Goal: Book appointment/travel/reservation

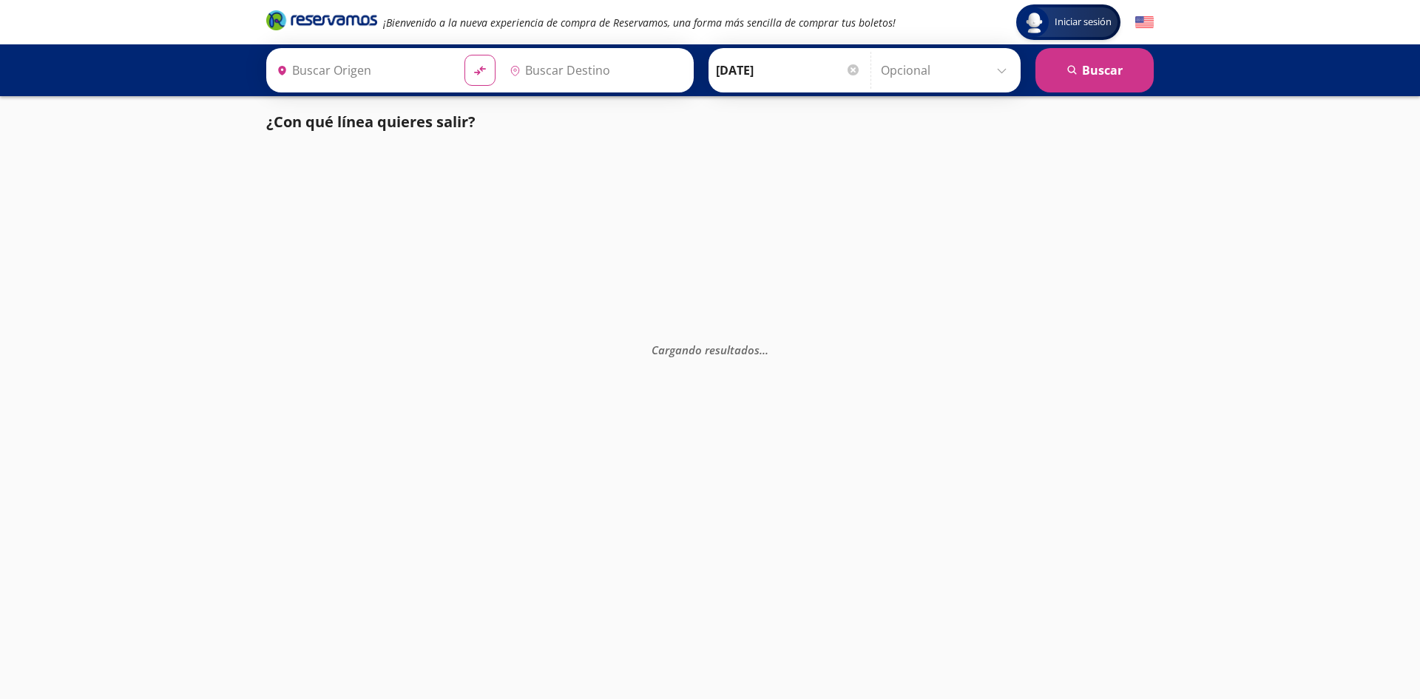
type input "[GEOGRAPHIC_DATA], [GEOGRAPHIC_DATA]"
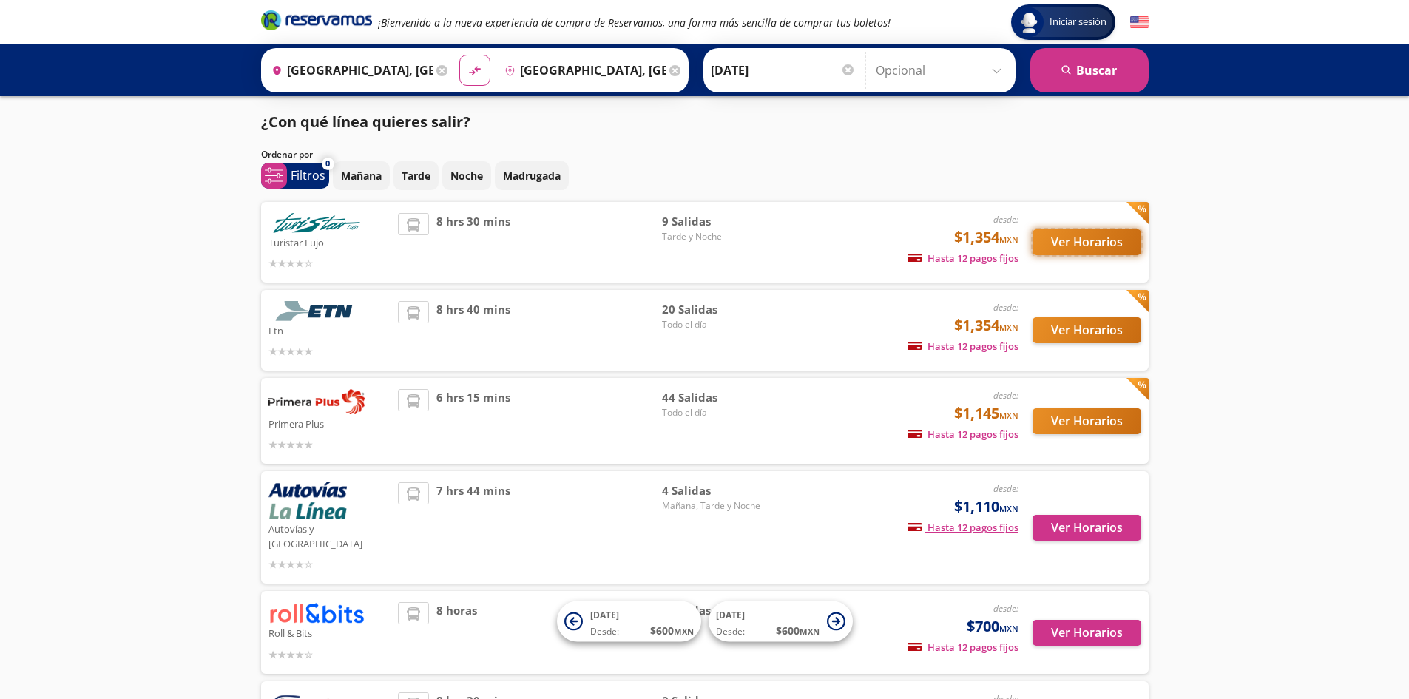
click at [1061, 236] on button "Ver Horarios" at bounding box center [1086, 242] width 109 height 26
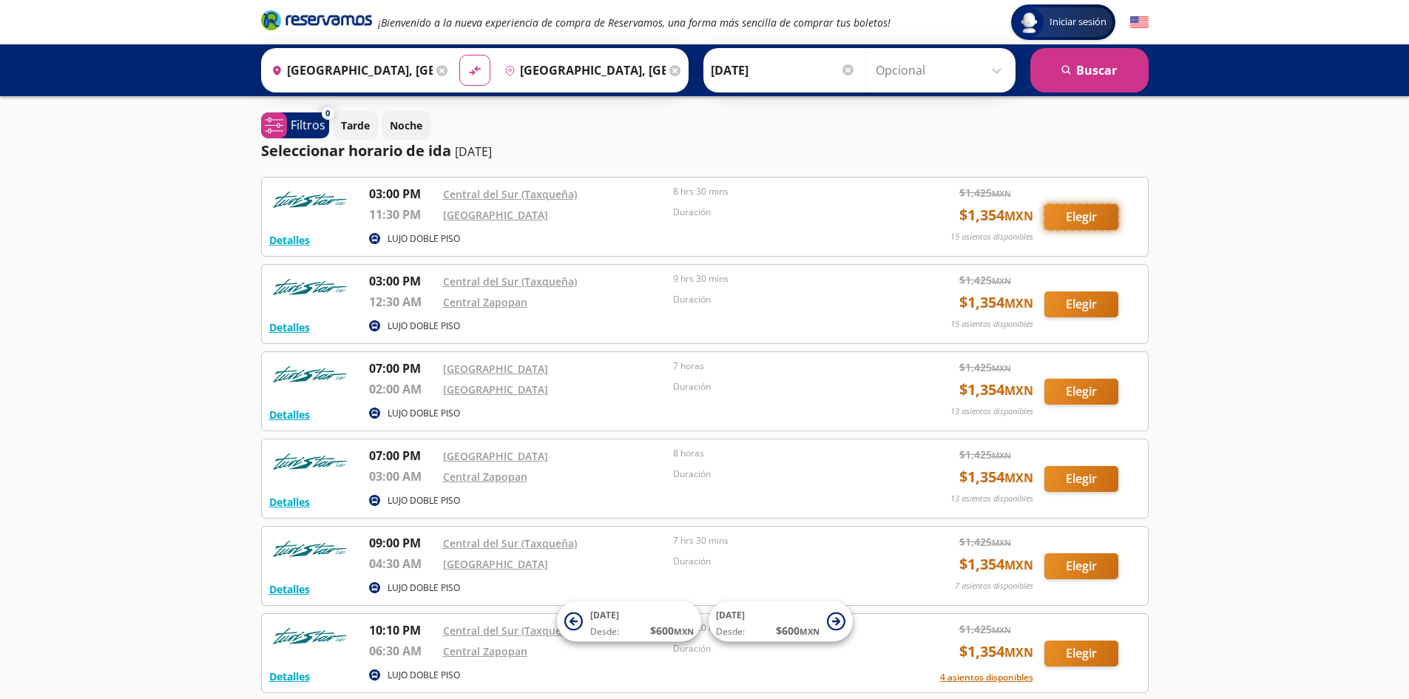
click at [1076, 225] on button "Elegir" at bounding box center [1081, 217] width 74 height 26
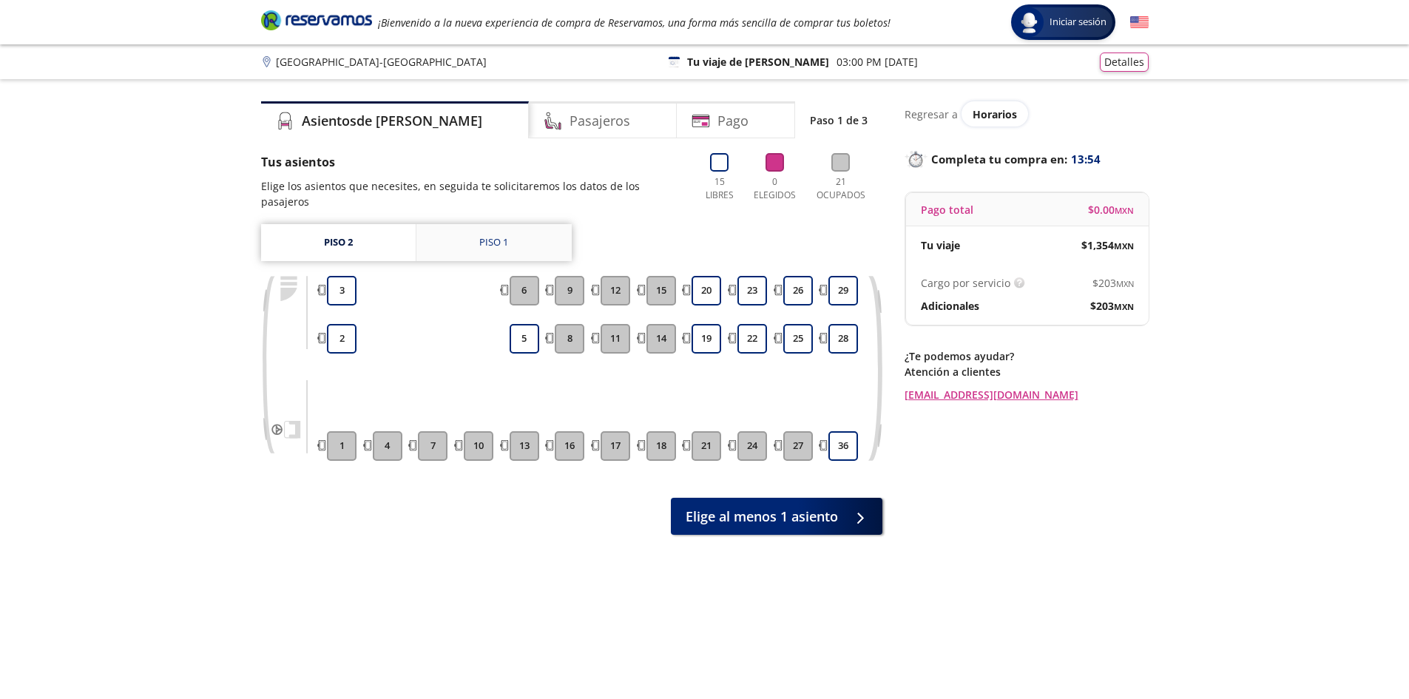
click at [476, 227] on link "Piso 1" at bounding box center [493, 242] width 155 height 37
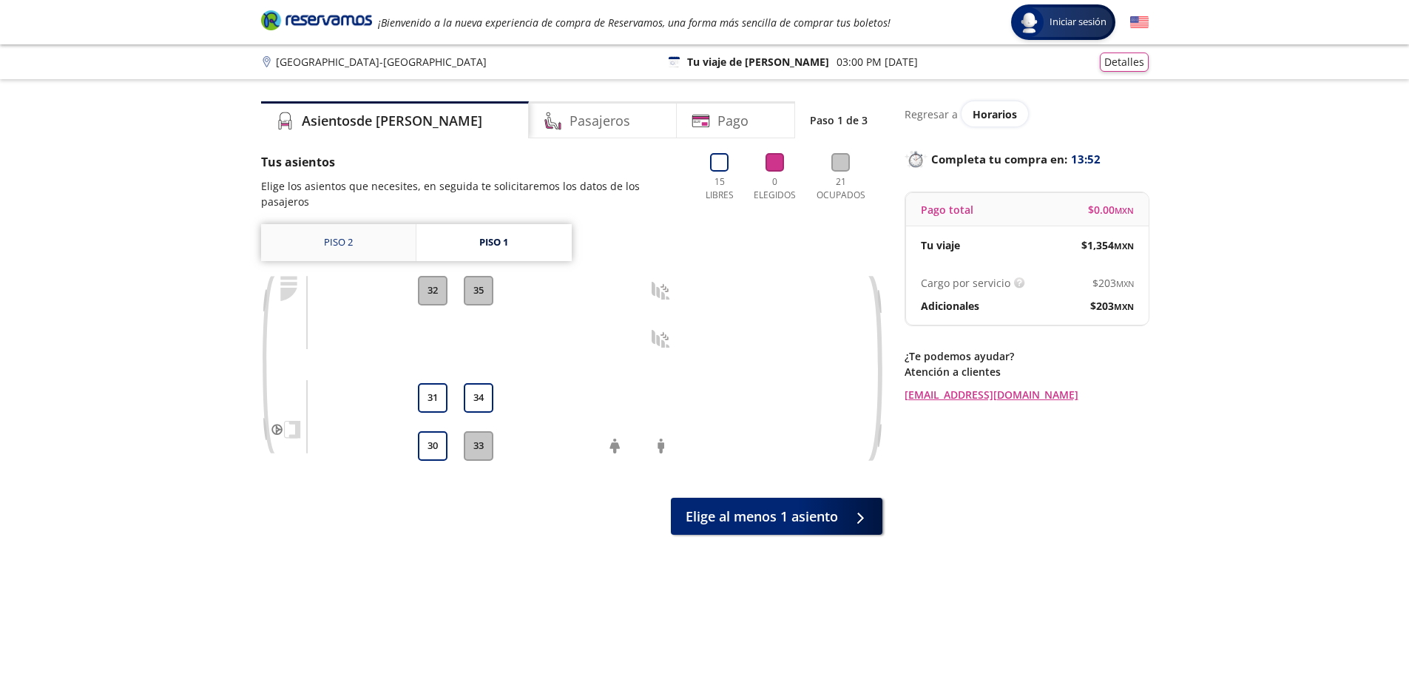
click at [311, 226] on link "Piso 2" at bounding box center [338, 242] width 155 height 37
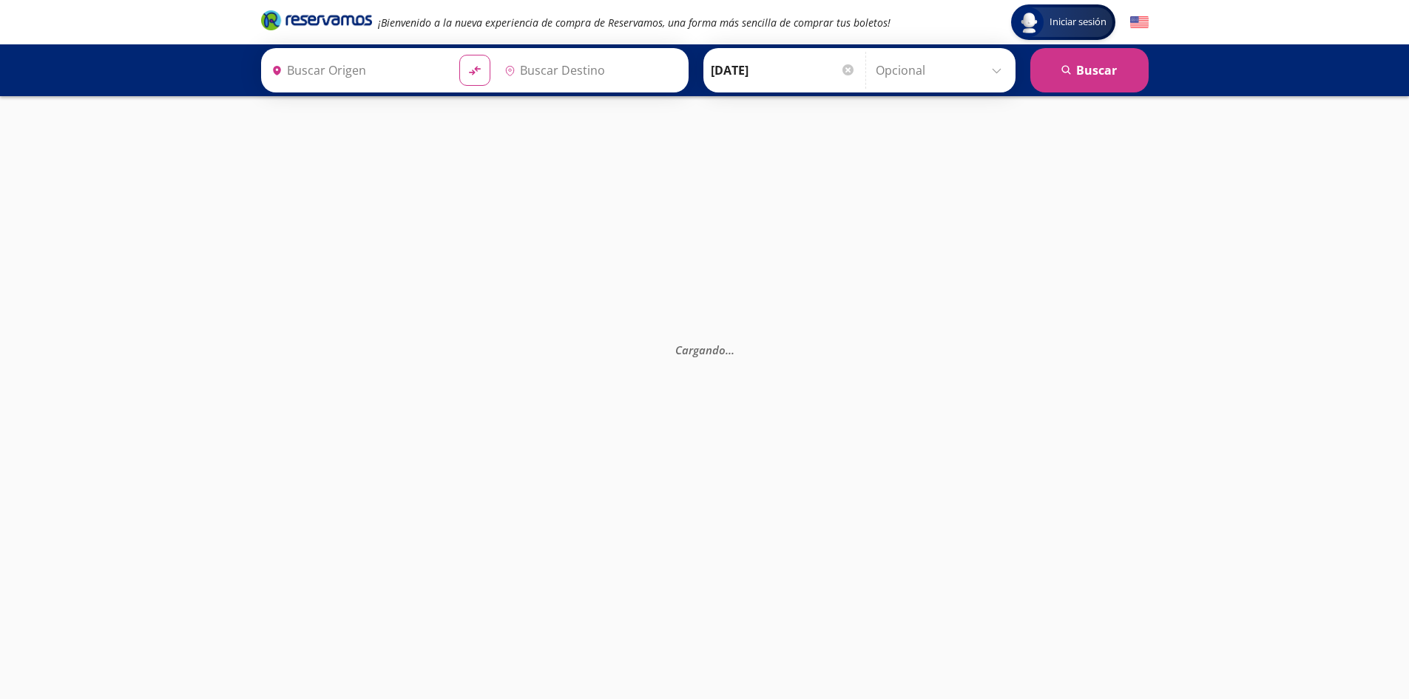
type input "[GEOGRAPHIC_DATA], [GEOGRAPHIC_DATA]"
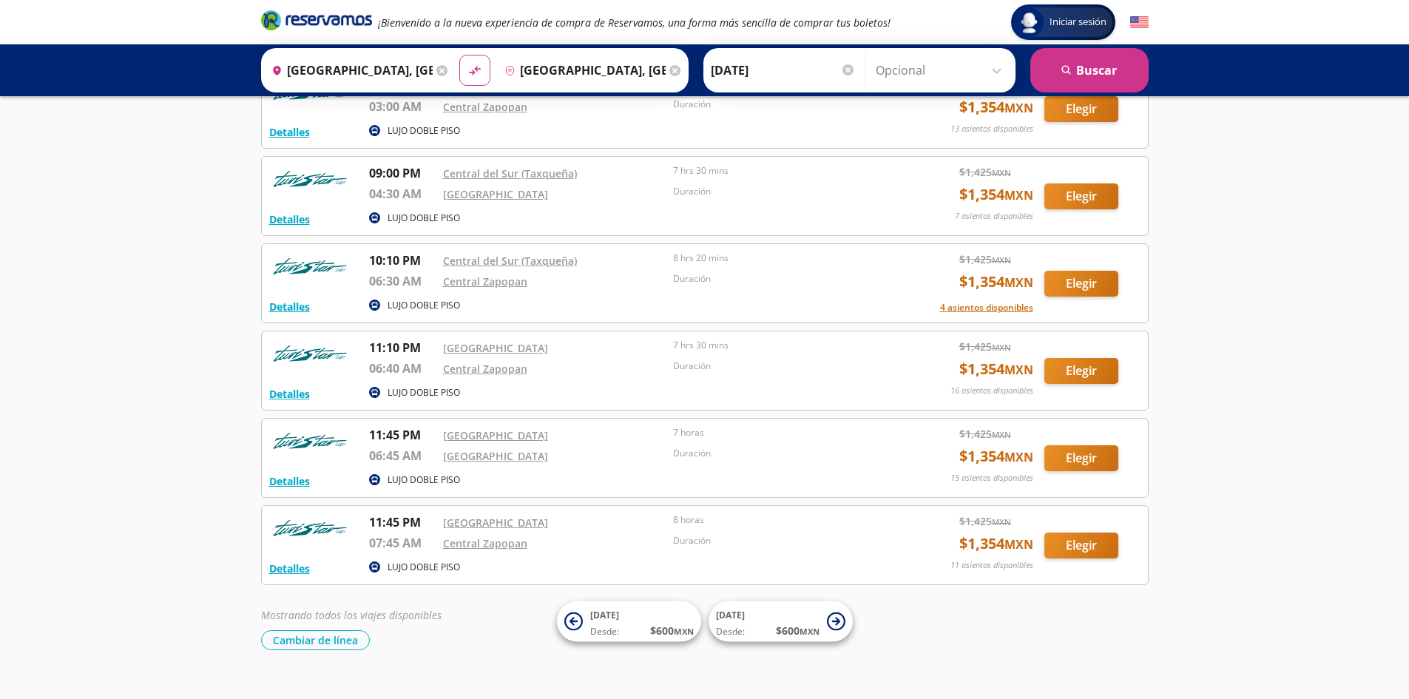
scroll to position [395, 0]
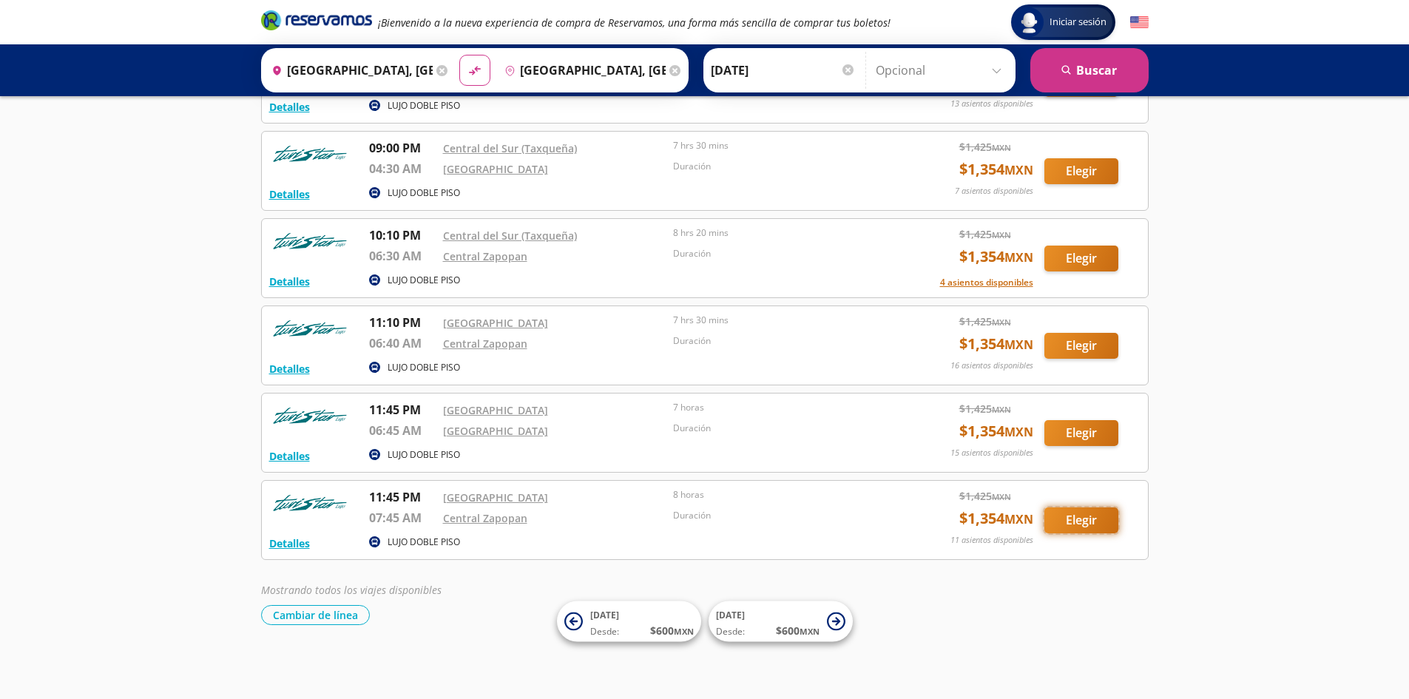
click at [1090, 510] on button "Elegir" at bounding box center [1081, 520] width 74 height 26
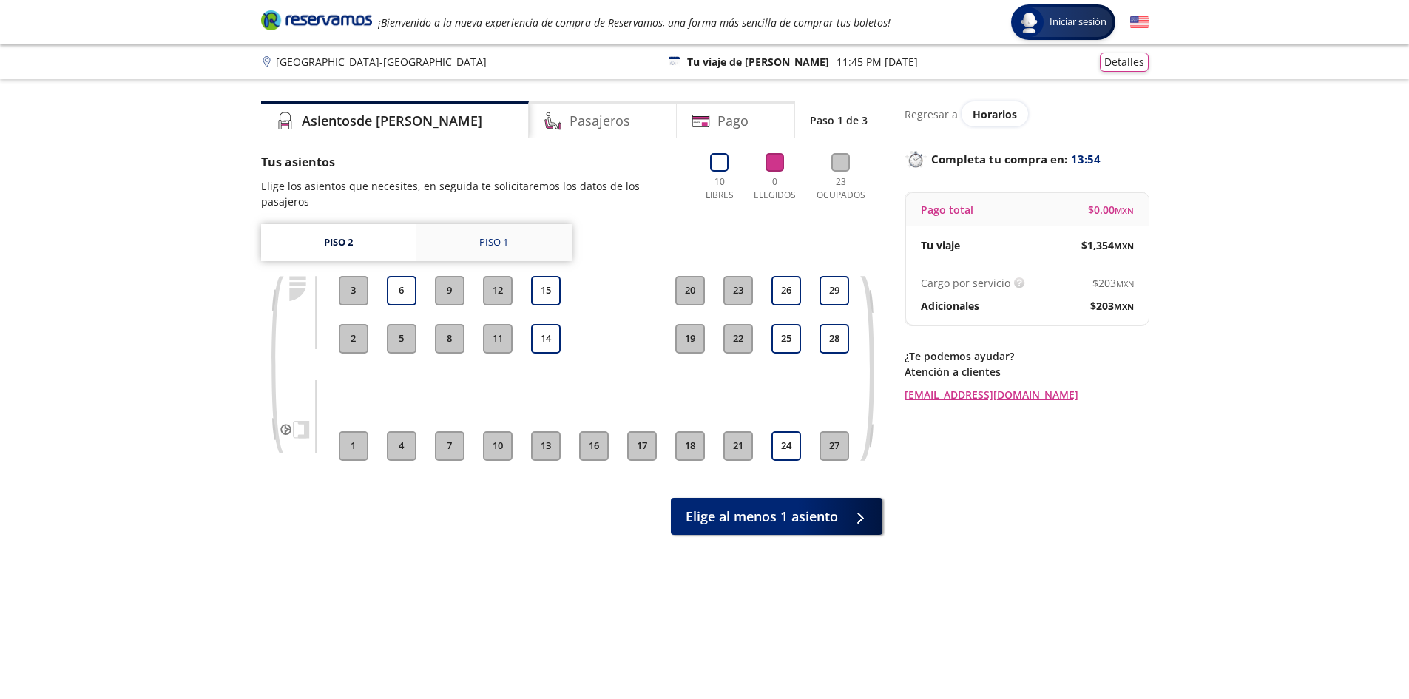
click at [537, 225] on link "Piso 1" at bounding box center [493, 242] width 155 height 37
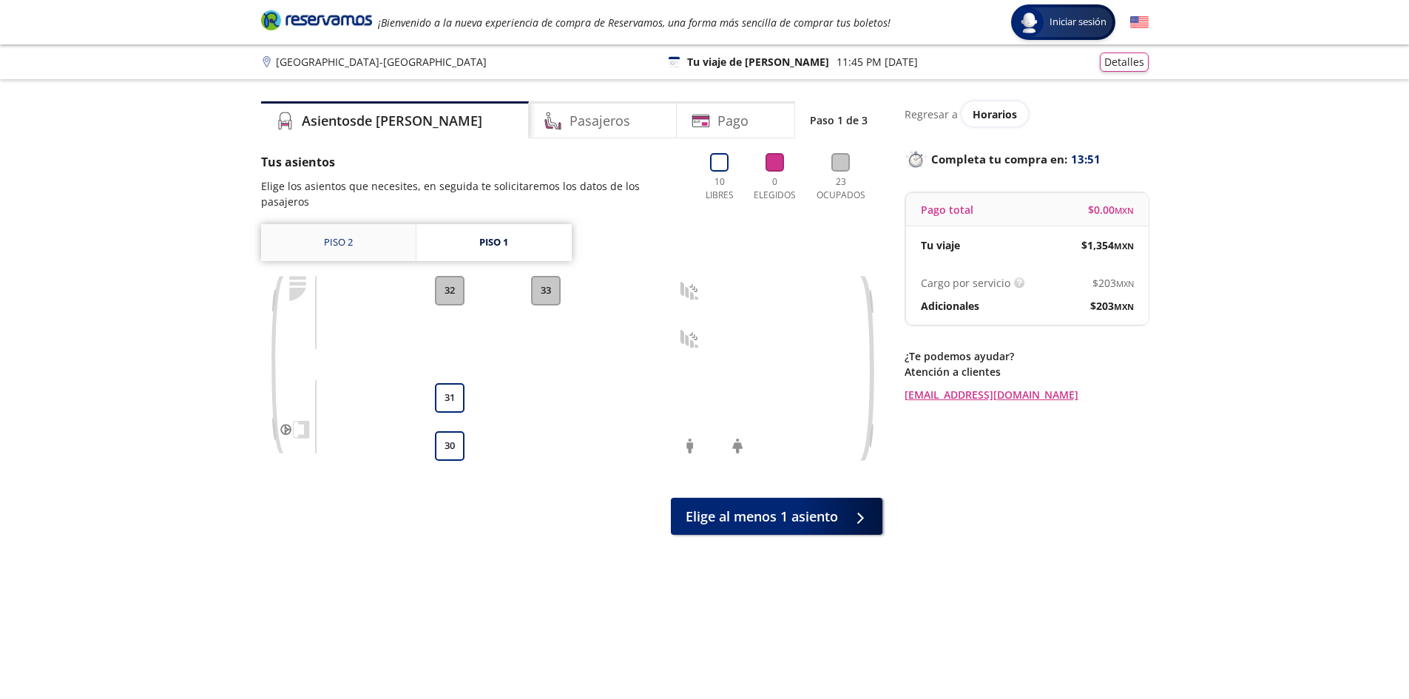
click at [348, 226] on link "Piso 2" at bounding box center [338, 242] width 155 height 37
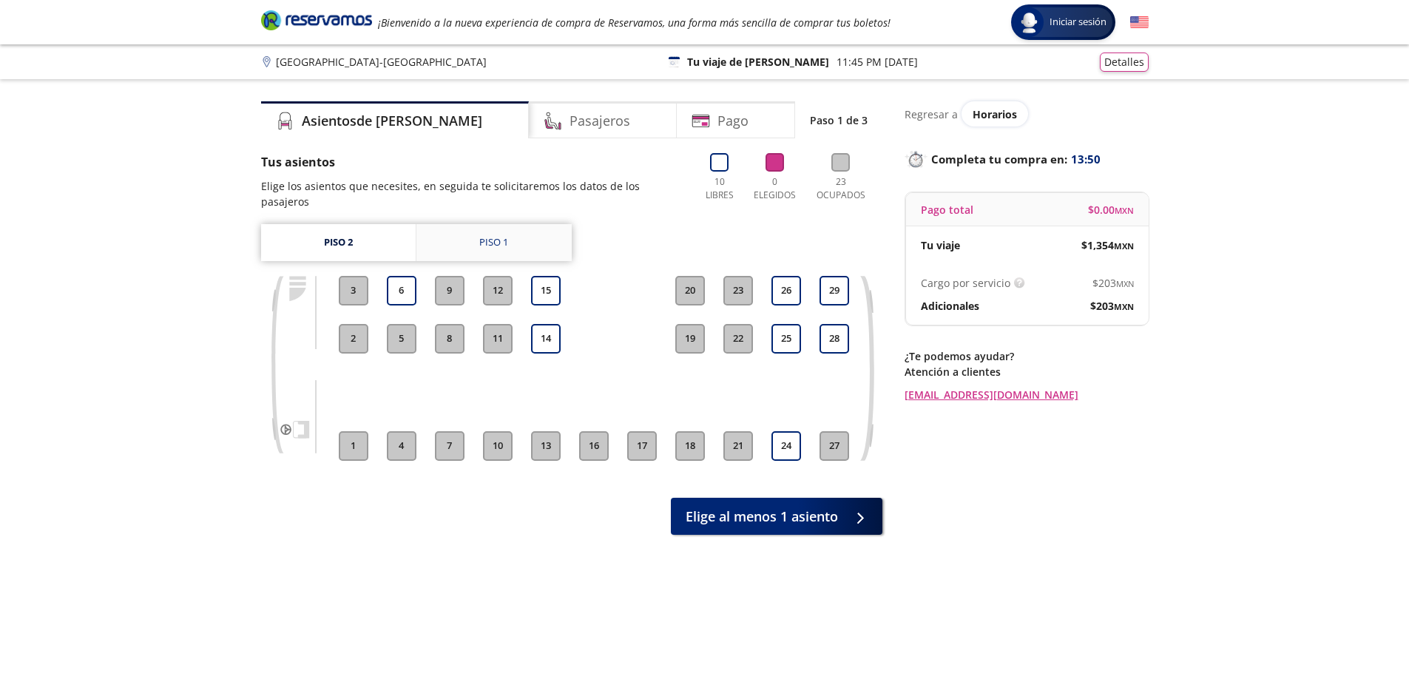
click at [528, 234] on link "Piso 1" at bounding box center [493, 242] width 155 height 37
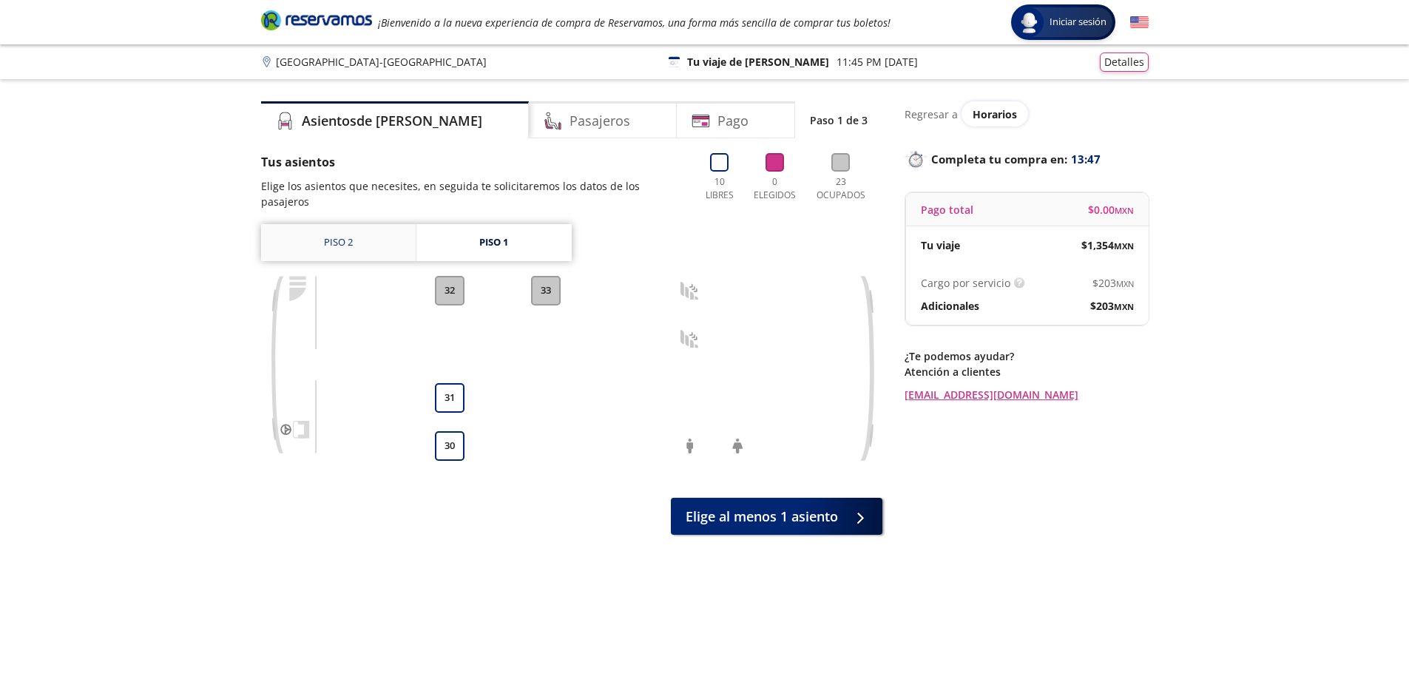
click at [325, 229] on link "Piso 2" at bounding box center [338, 242] width 155 height 37
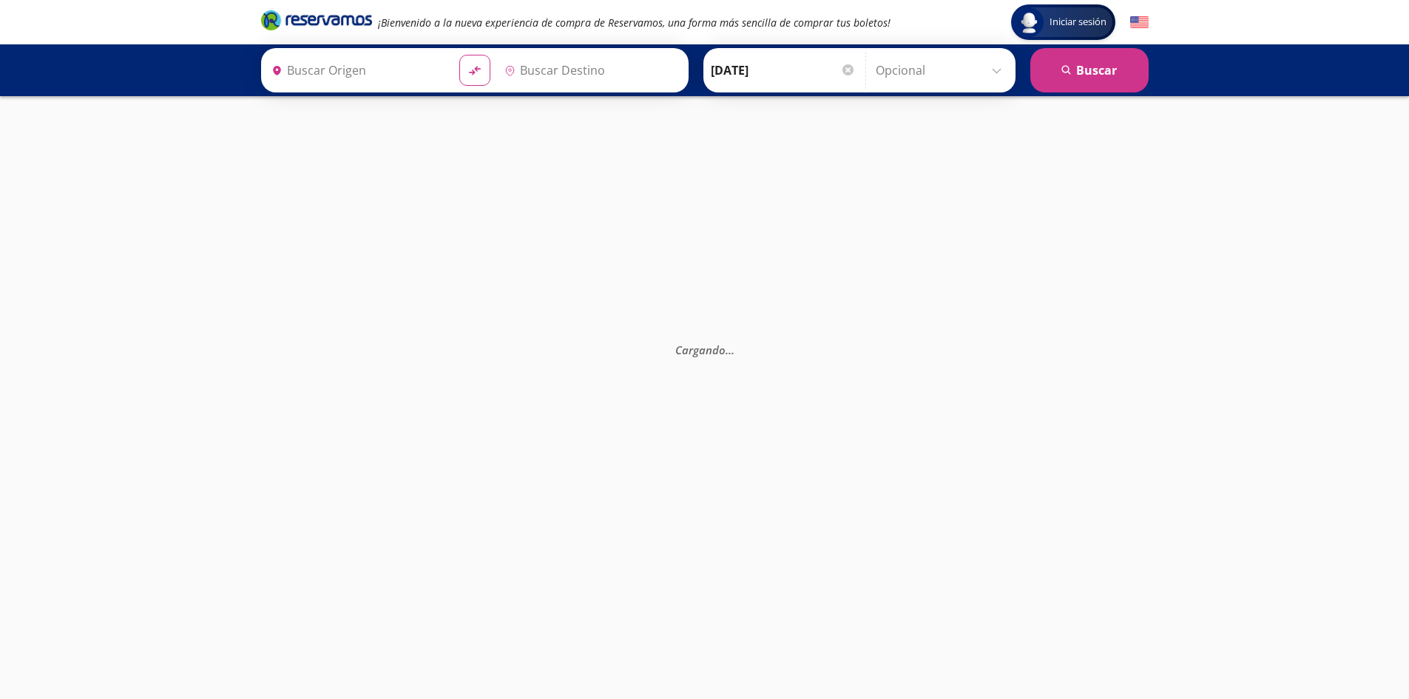
type input "[GEOGRAPHIC_DATA], [GEOGRAPHIC_DATA]"
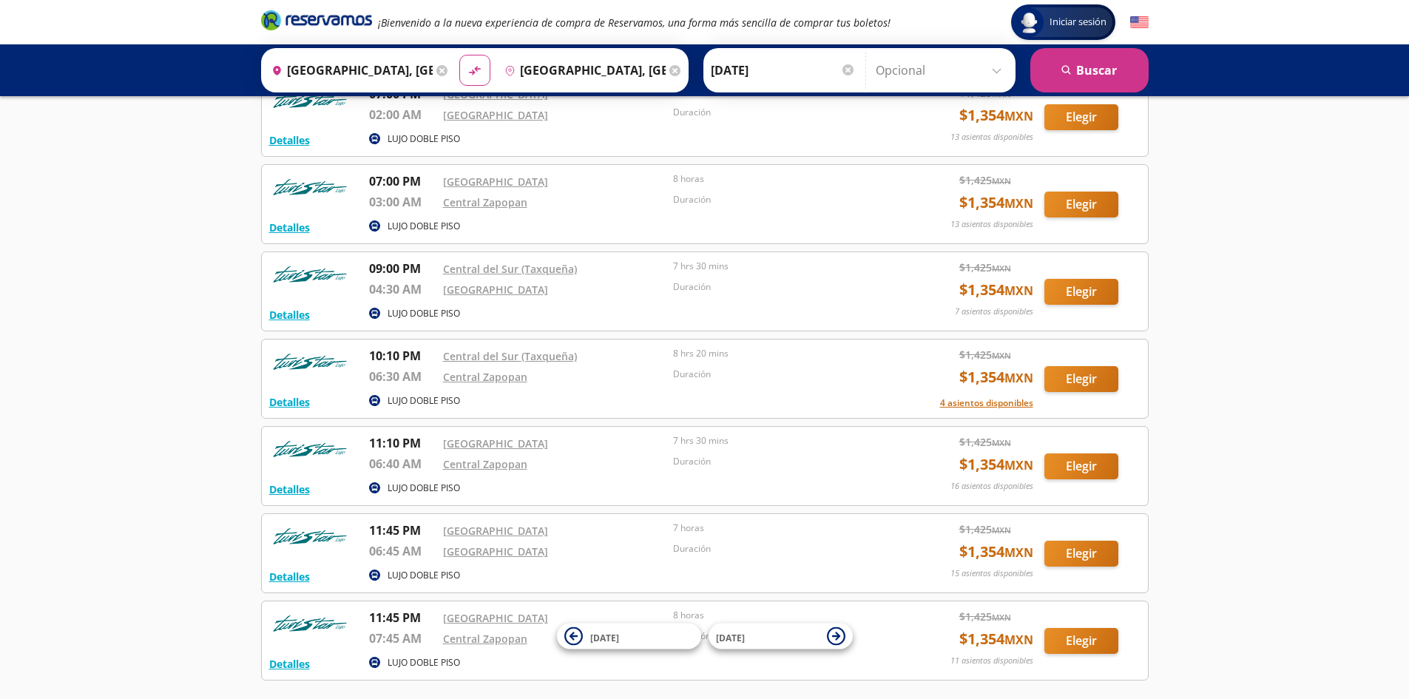
scroll to position [370, 0]
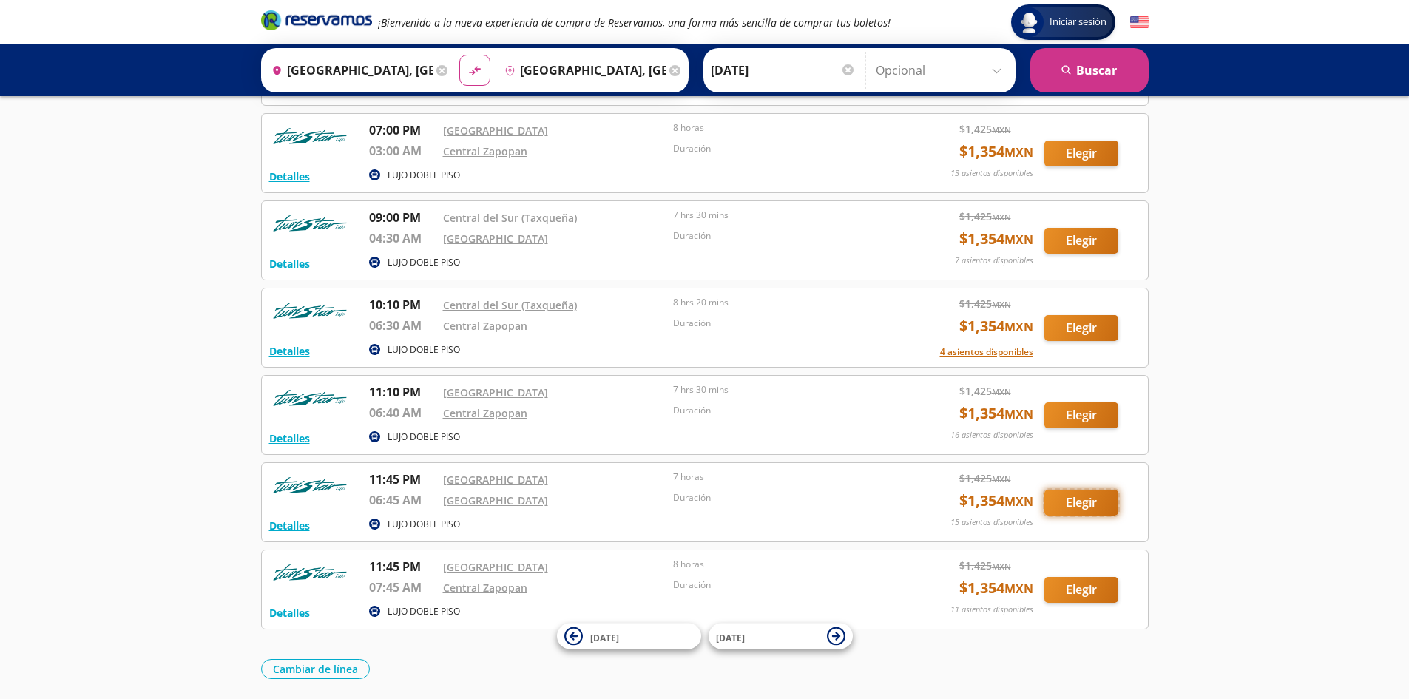
click at [1072, 498] on button "Elegir" at bounding box center [1081, 503] width 74 height 26
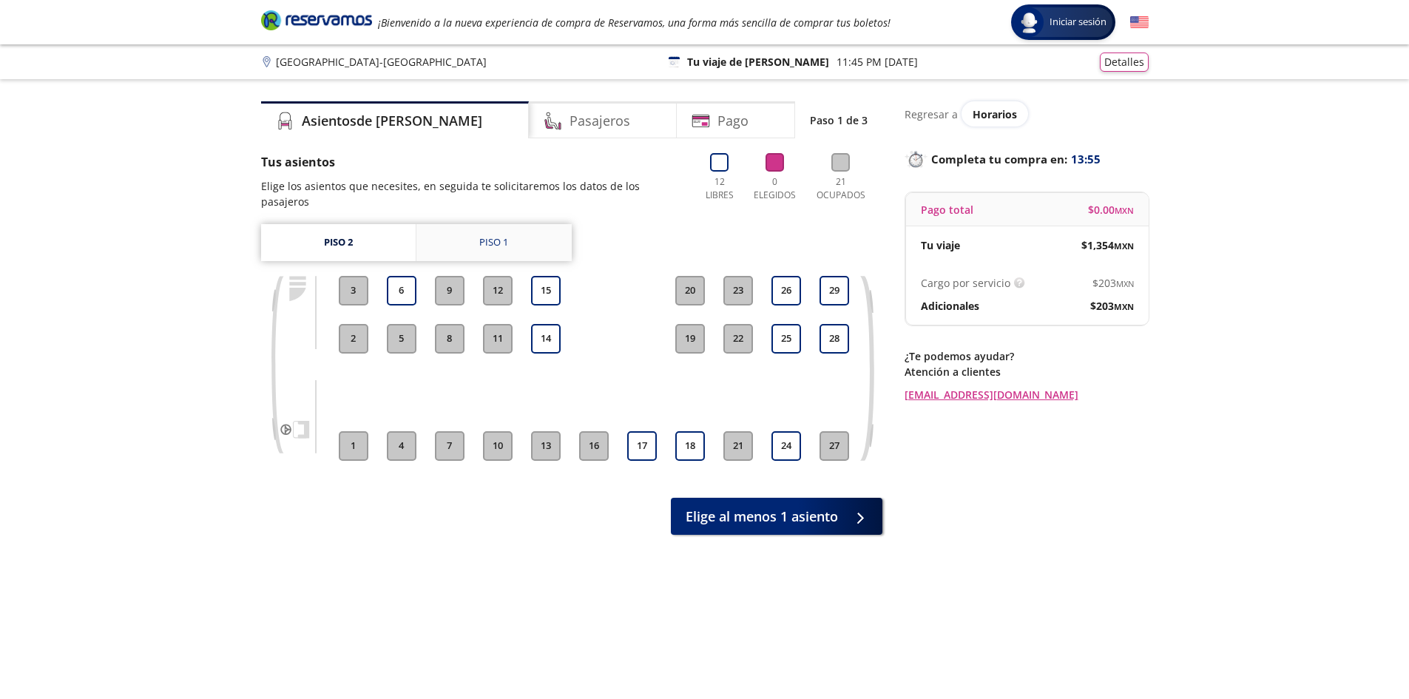
click at [530, 243] on link "Piso 1" at bounding box center [493, 242] width 155 height 37
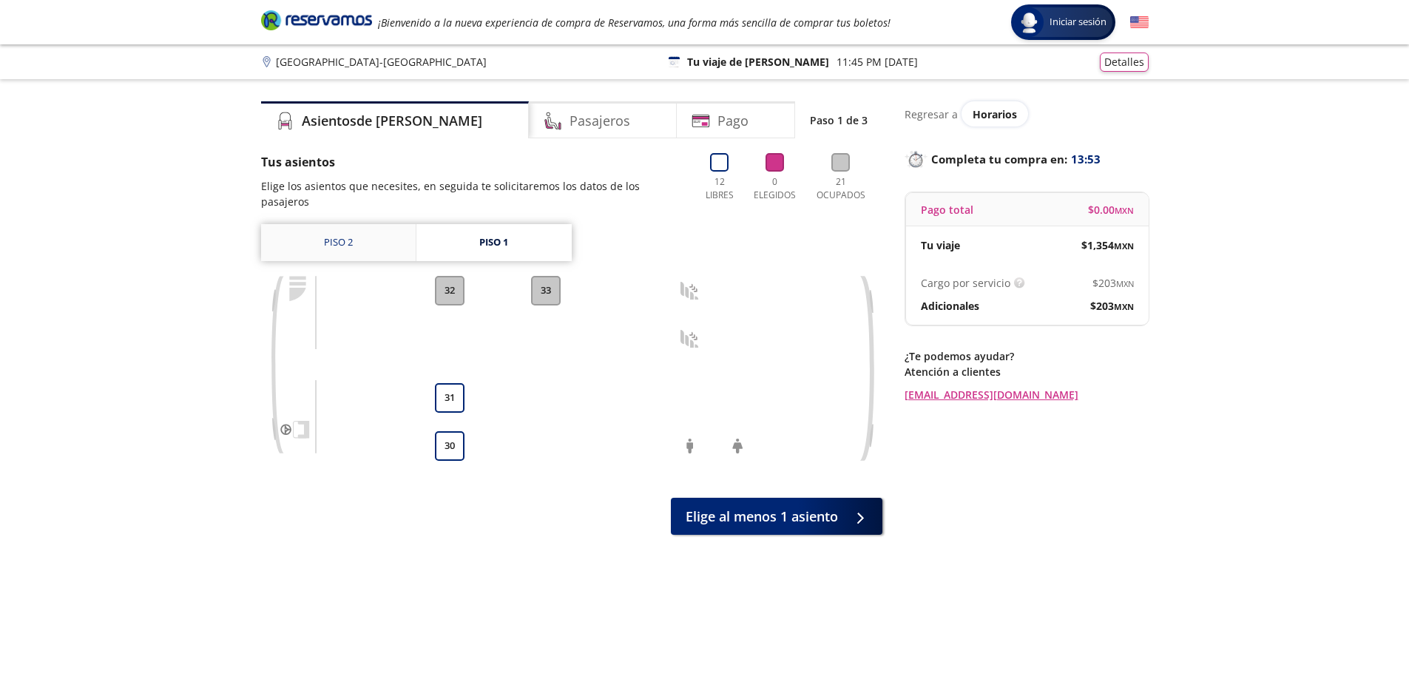
click at [330, 232] on link "Piso 2" at bounding box center [338, 242] width 155 height 37
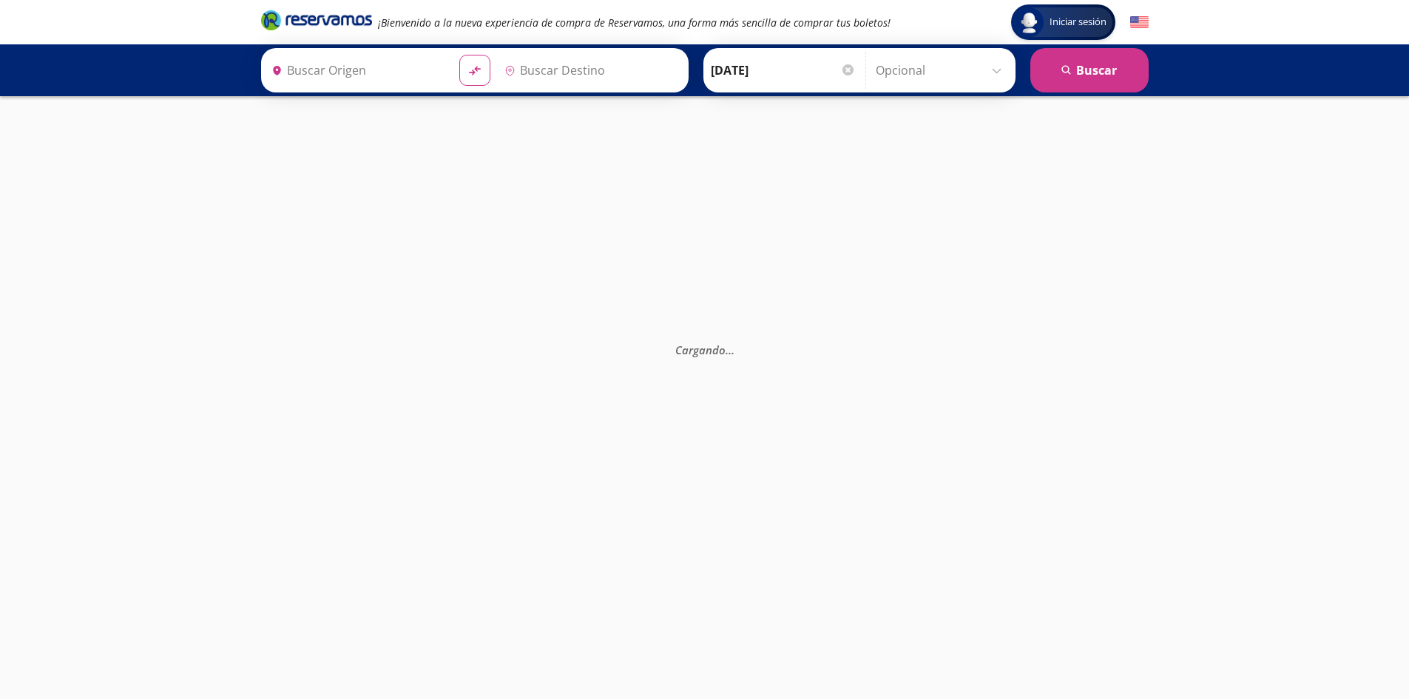
type input "[GEOGRAPHIC_DATA], [GEOGRAPHIC_DATA]"
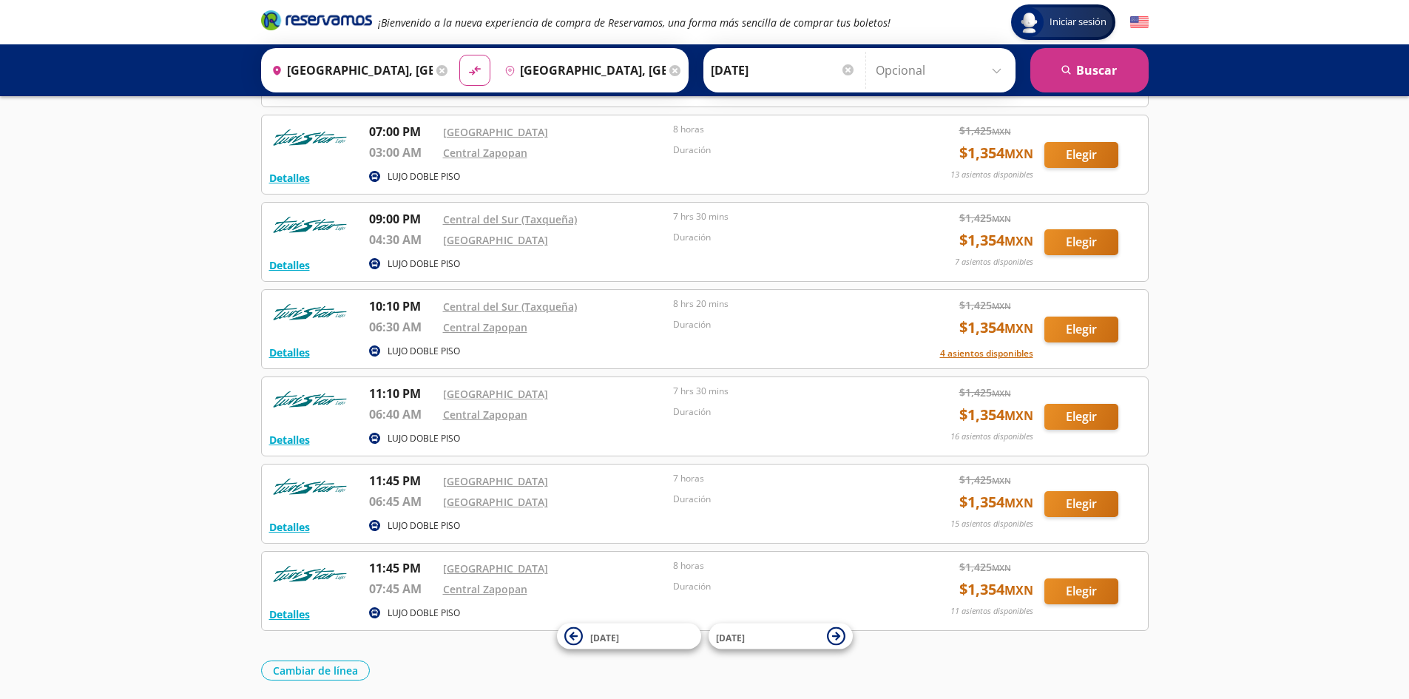
scroll to position [370, 0]
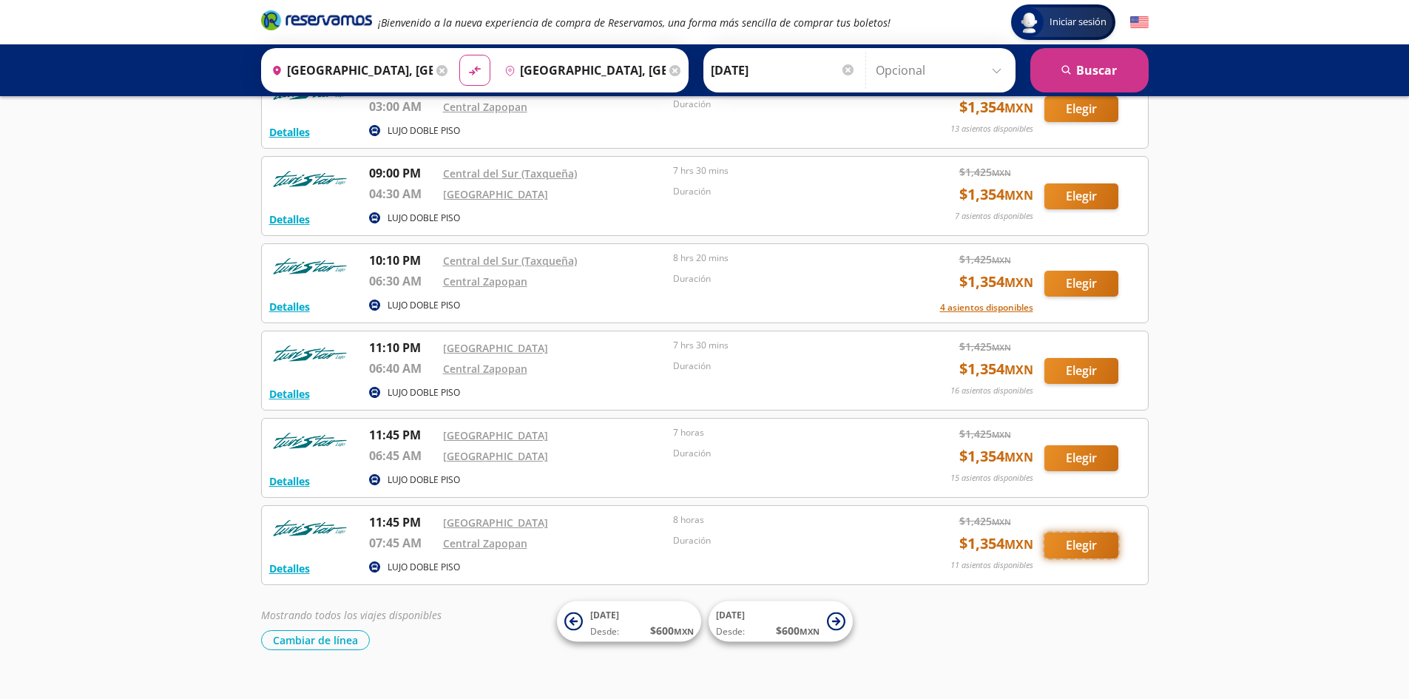
click at [1083, 543] on button "Elegir" at bounding box center [1081, 546] width 74 height 26
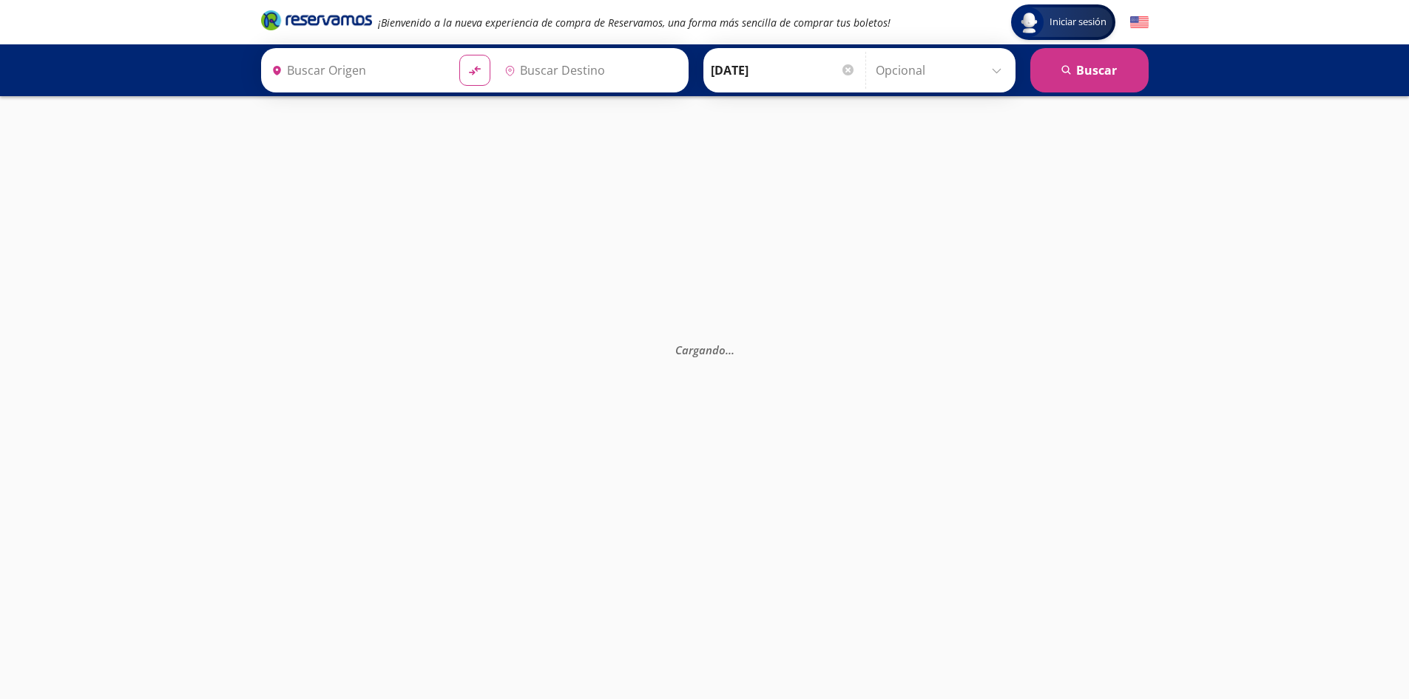
type input "[GEOGRAPHIC_DATA], [GEOGRAPHIC_DATA]"
